Goal: Task Accomplishment & Management: Use online tool/utility

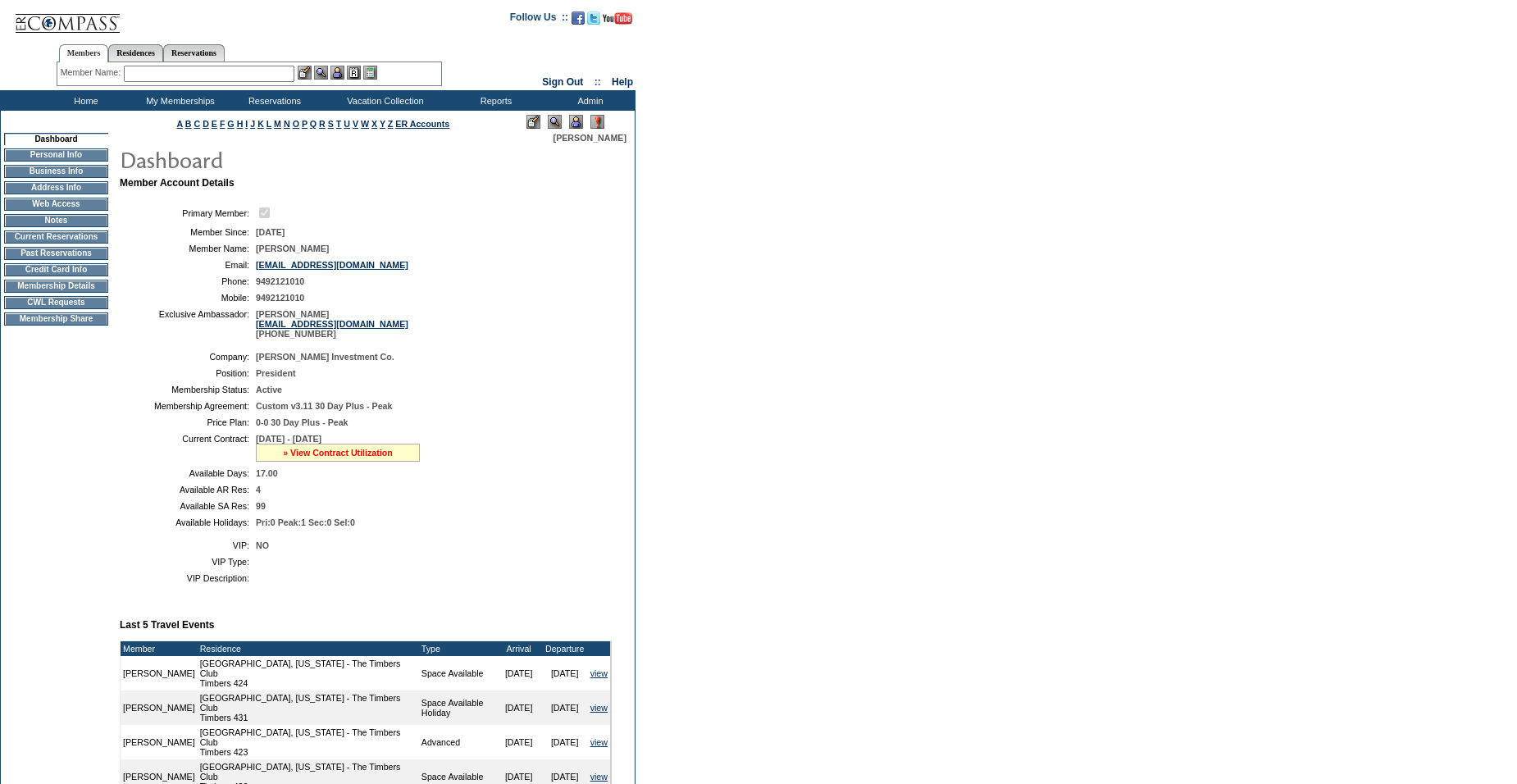
click at [360, 457] on link "» View Contract Utilization" at bounding box center [338, 453] width 110 height 10
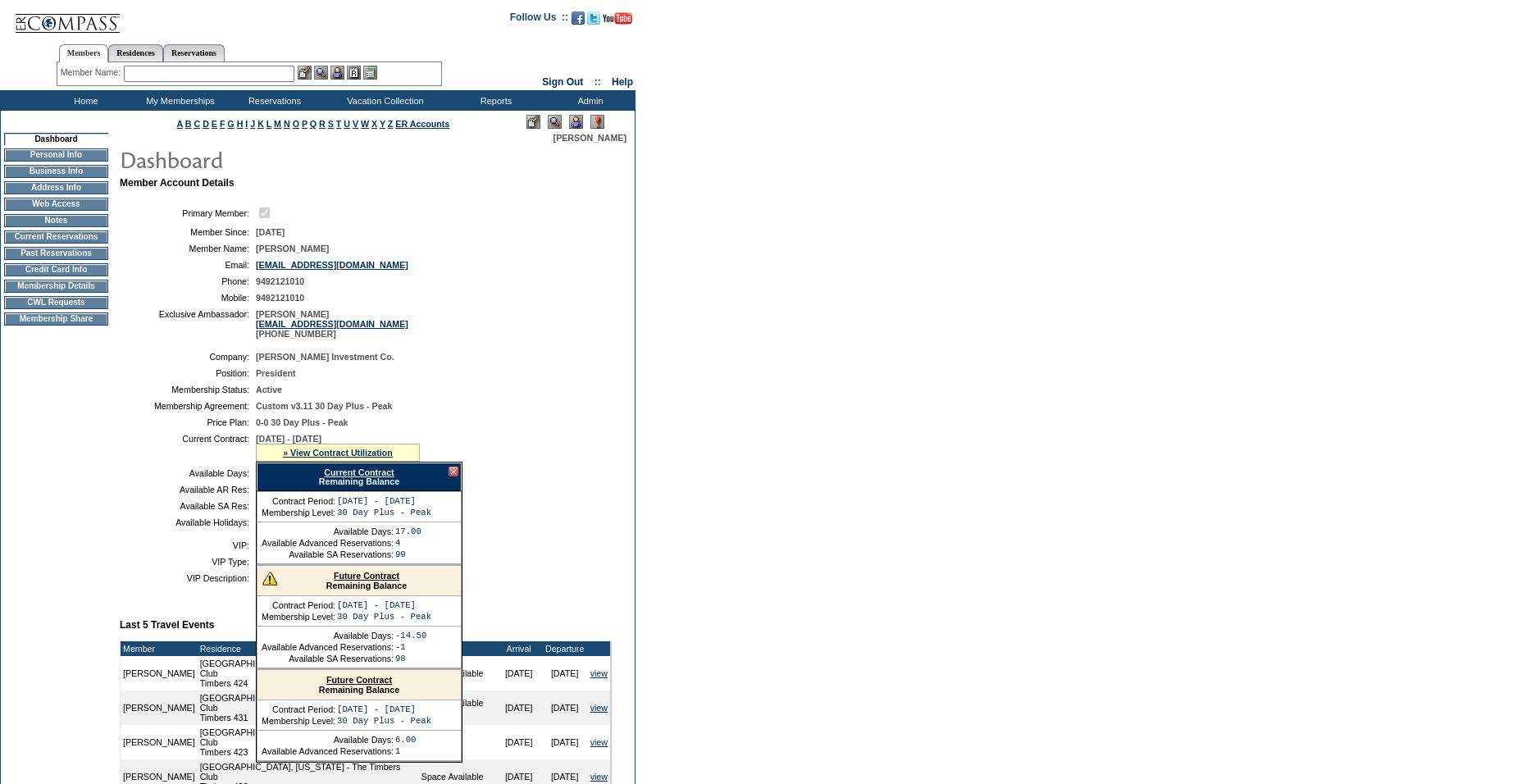
click at [346, 581] on link "Future Contract" at bounding box center [366, 576] width 65 height 10
click at [237, 70] on input "text" at bounding box center [208, 73] width 170 height 16
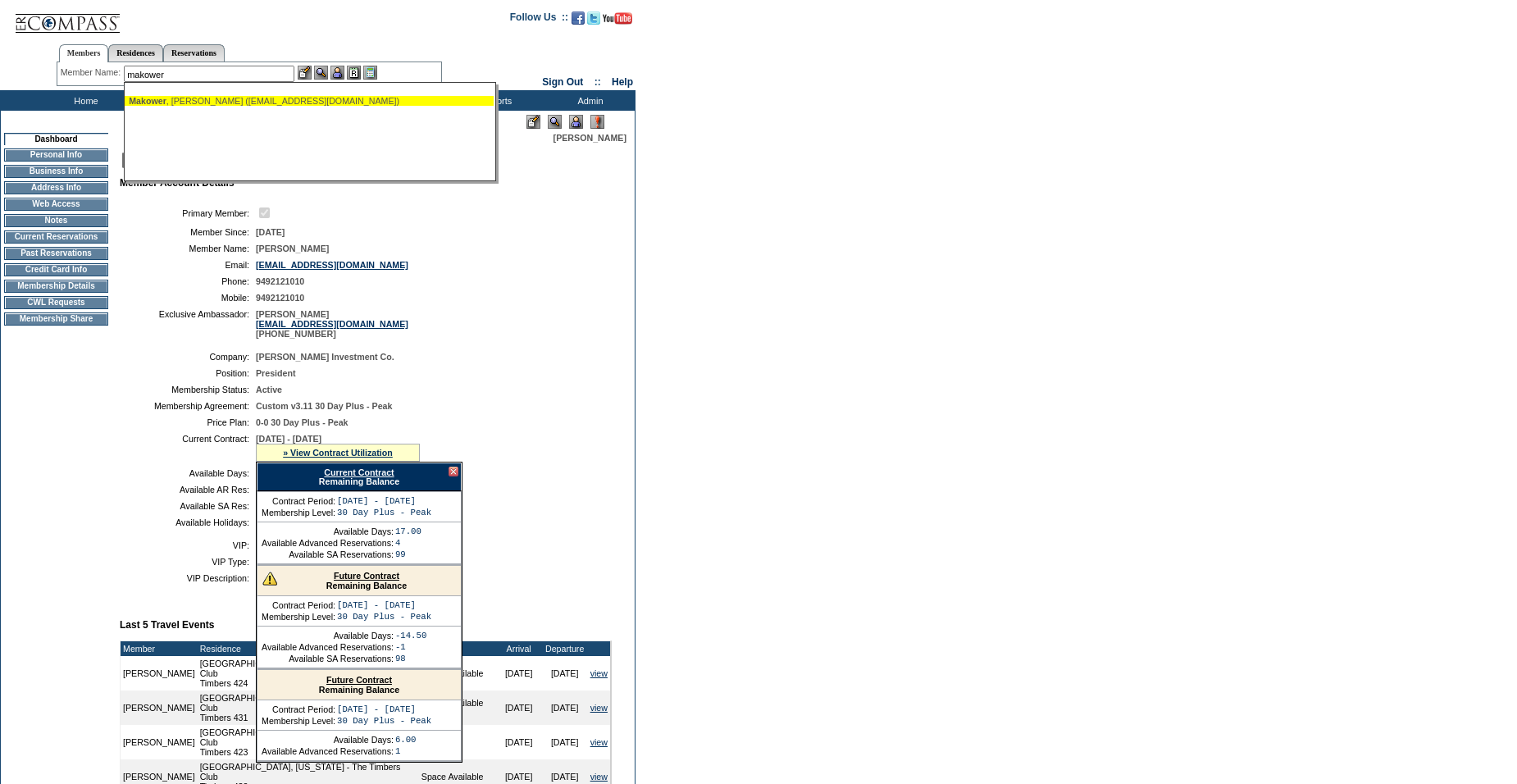
click at [213, 99] on div "Makower , Josh (jmakower@exploramed.com)" at bounding box center [309, 101] width 361 height 10
type input "Makower, Josh (jmakower@exploramed.com)"
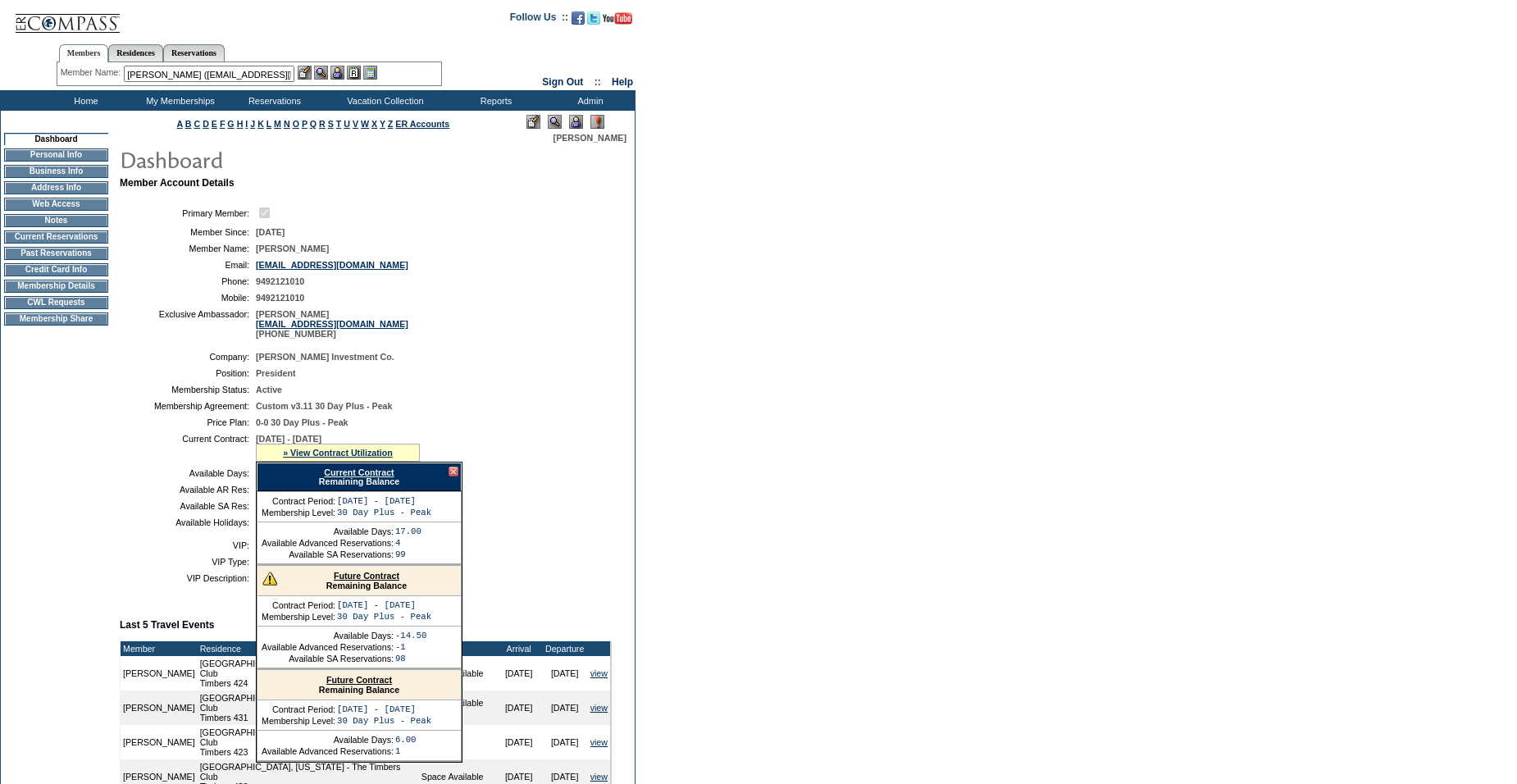
click at [339, 75] on img at bounding box center [337, 72] width 14 height 14
click at [64, 309] on td "CWL Requests" at bounding box center [56, 302] width 104 height 13
